Goal: Transaction & Acquisition: Purchase product/service

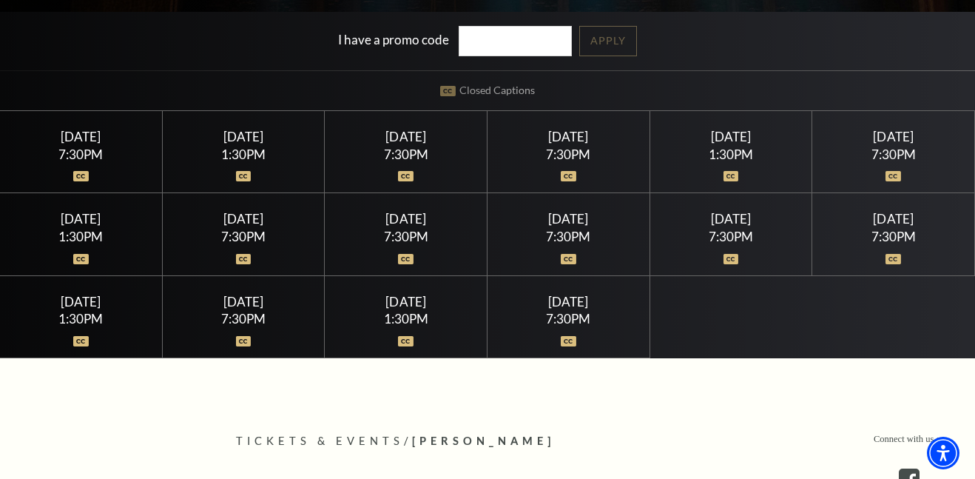
scroll to position [363, 0]
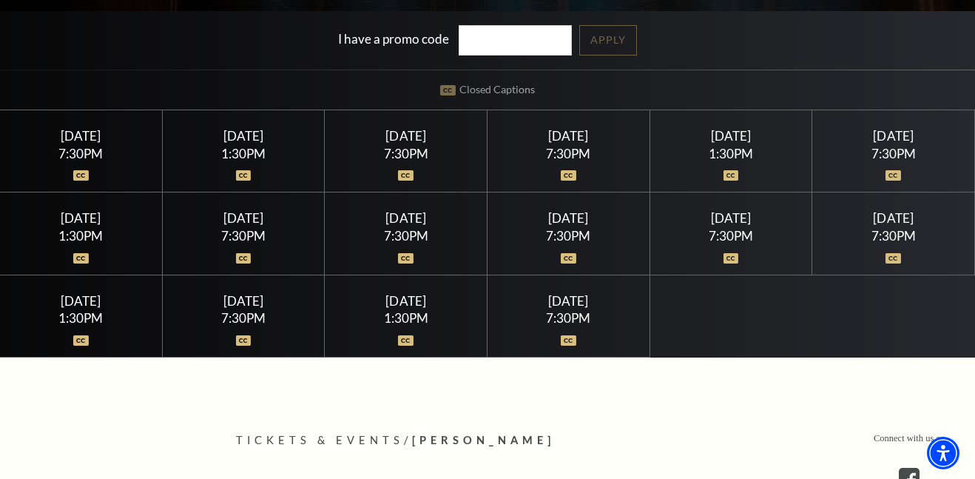
click at [70, 147] on div "7:30PM" at bounding box center [81, 153] width 127 height 13
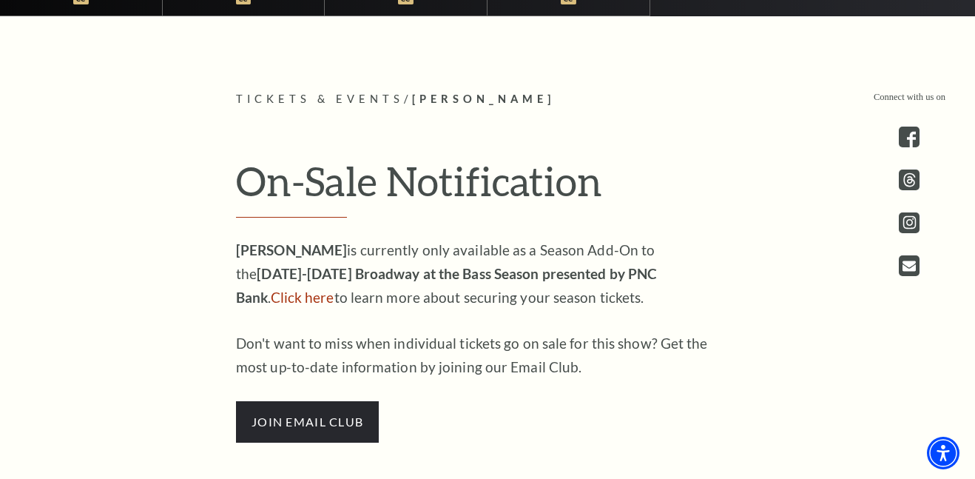
scroll to position [710, 0]
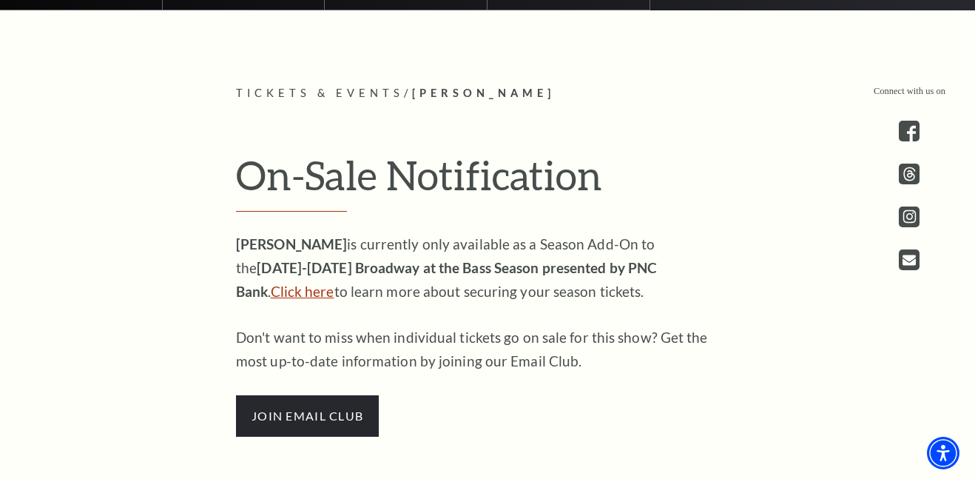
click at [334, 283] on link "Click here" at bounding box center [303, 291] width 64 height 17
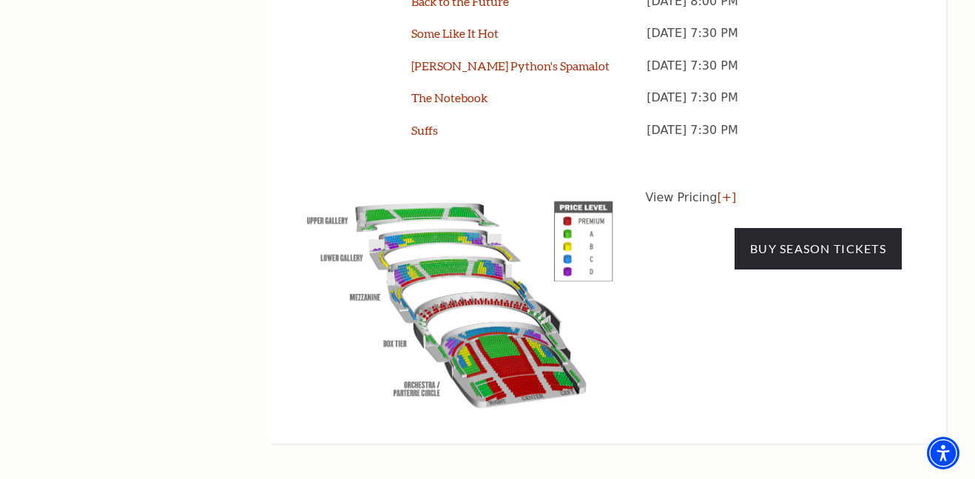
scroll to position [1437, 0]
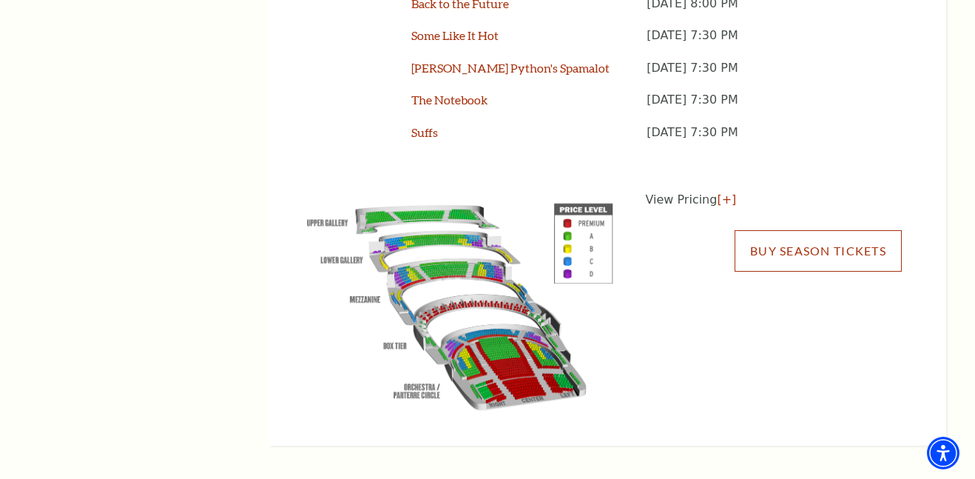
click at [818, 230] on link "Buy Season Tickets" at bounding box center [818, 250] width 167 height 41
